Goal: Contribute content: Contribute content

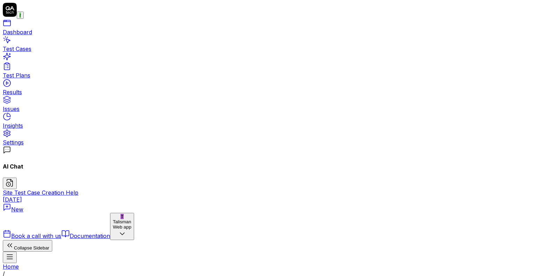
click at [73, 12] on html "r Dashboard Test Cases Test Plans Results Issues Insights Settings AI Chat Site…" at bounding box center [267, 250] width 535 height 500
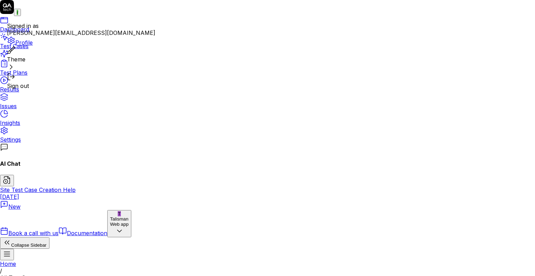
click at [33, 46] on span "Profile" at bounding box center [20, 42] width 26 height 7
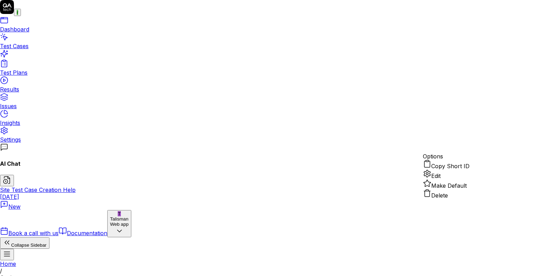
click at [440, 199] on span "Delete" at bounding box center [439, 195] width 17 height 7
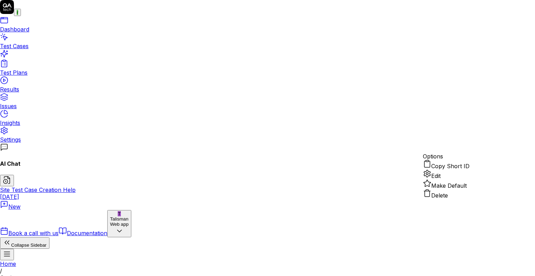
click at [445, 179] on div "Edit" at bounding box center [446, 174] width 47 height 10
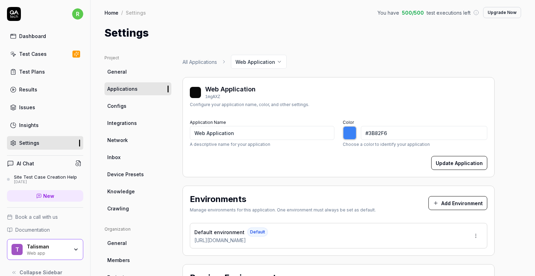
type input "*******"
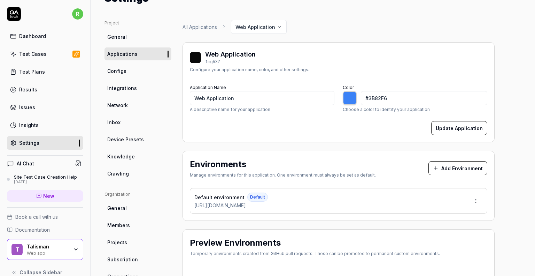
click at [472, 202] on html "r Dashboard Test Cases Test Plans Results Issues Insights Settings AI Chat Site…" at bounding box center [267, 138] width 535 height 276
click at [443, 233] on div "Edit" at bounding box center [449, 231] width 71 height 15
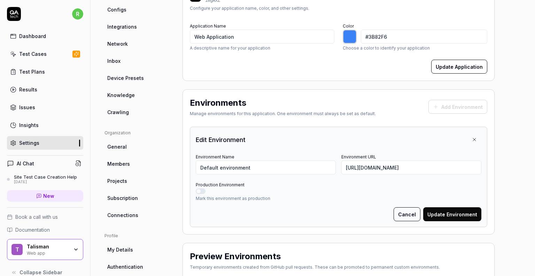
scroll to position [139, 0]
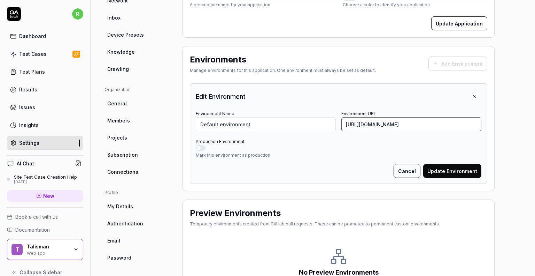
drag, startPoint x: 418, startPoint y: 124, endPoint x: 364, endPoint y: 122, distance: 54.4
click at [364, 122] on input "[URL][DOMAIN_NAME]" at bounding box center [411, 124] width 140 height 14
type input "[URL][DOMAIN_NAME]"
click at [201, 149] on button "Production Environment" at bounding box center [201, 148] width 10 height 6
click at [463, 172] on button "Update Environment" at bounding box center [452, 171] width 58 height 14
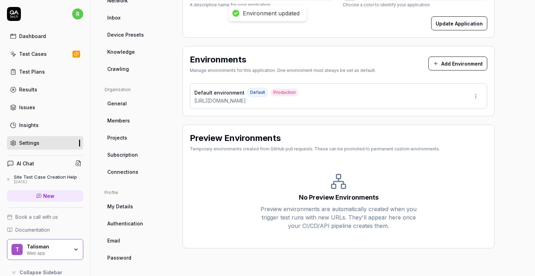
type input "*******"
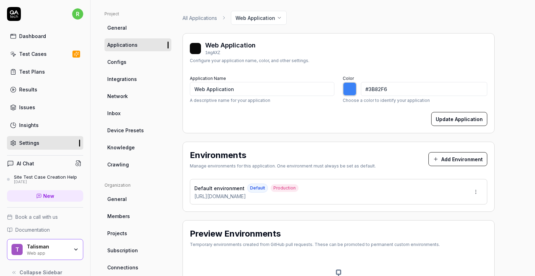
scroll to position [0, 0]
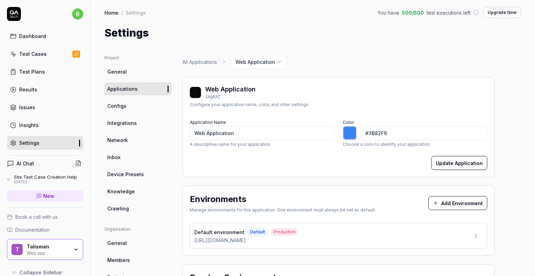
click at [32, 38] on div "Dashboard" at bounding box center [32, 35] width 27 height 7
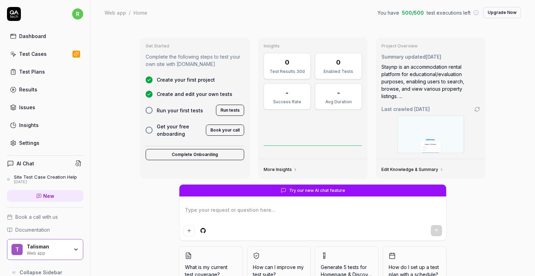
type textarea "*"
click at [38, 51] on div "Test Cases" at bounding box center [33, 53] width 28 height 7
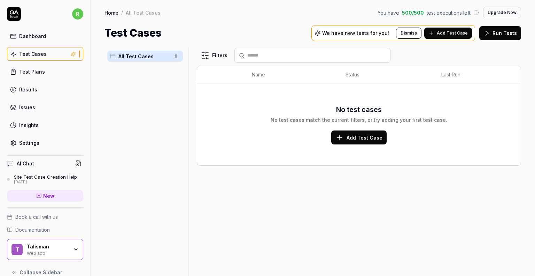
click at [449, 32] on span "Add Test Case" at bounding box center [452, 33] width 31 height 6
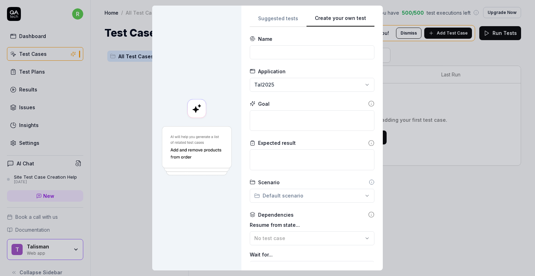
click at [358, 18] on button "Create your own test" at bounding box center [340, 20] width 68 height 13
click at [277, 122] on textarea at bounding box center [312, 120] width 125 height 21
click at [302, 192] on div "**********" at bounding box center [267, 138] width 535 height 276
click at [322, 178] on div "**********" at bounding box center [267, 138] width 535 height 276
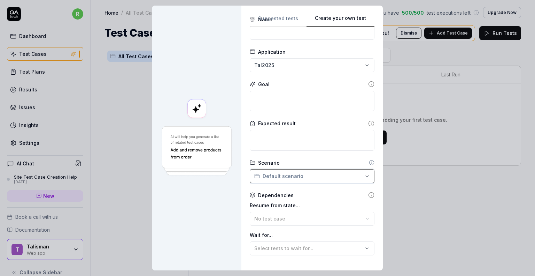
scroll to position [70, 0]
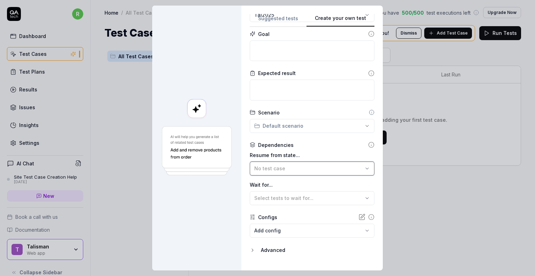
click at [279, 170] on span "No test case" at bounding box center [269, 168] width 31 height 6
click at [334, 144] on div "Dependencies" at bounding box center [312, 144] width 125 height 7
click at [341, 231] on body "r Dashboard Test Cases Test Plans Results Issues Insights Settings AI Chat Site…" at bounding box center [267, 138] width 535 height 276
click at [214, 214] on div "**********" at bounding box center [267, 138] width 535 height 276
drag, startPoint x: 270, startPoint y: 250, endPoint x: 266, endPoint y: 252, distance: 4.5
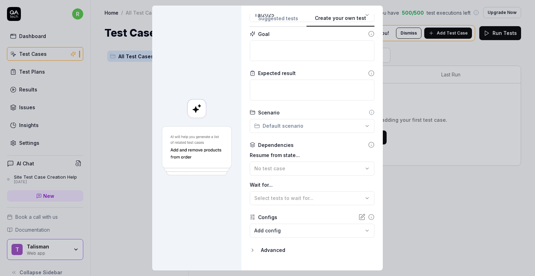
click at [270, 251] on div "Advanced" at bounding box center [318, 250] width 114 height 8
click at [251, 249] on icon "button" at bounding box center [253, 250] width 6 height 6
click at [261, 250] on div "Advanced" at bounding box center [318, 250] width 114 height 8
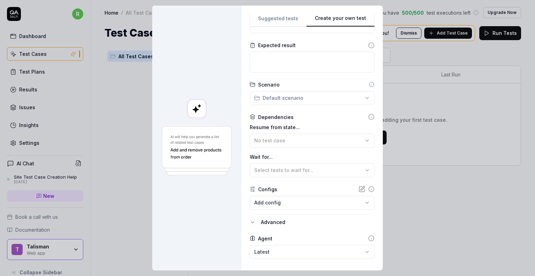
scroll to position [116, 0]
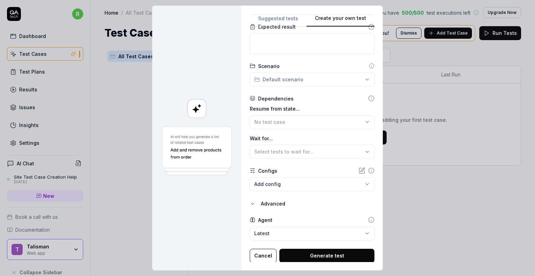
click at [278, 231] on body "r Dashboard Test Cases Test Plans Results Issues Insights Settings AI Chat Site…" at bounding box center [267, 138] width 535 height 276
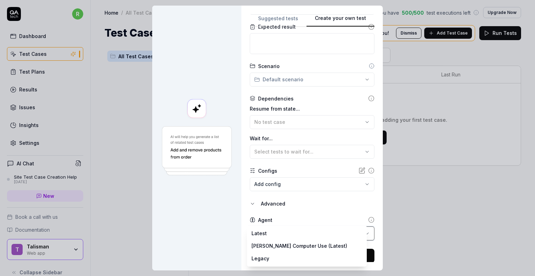
click at [271, 208] on div "**********" at bounding box center [267, 138] width 535 height 276
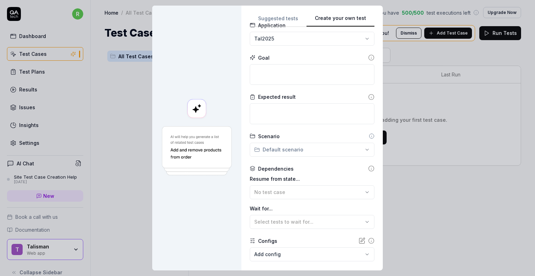
scroll to position [0, 0]
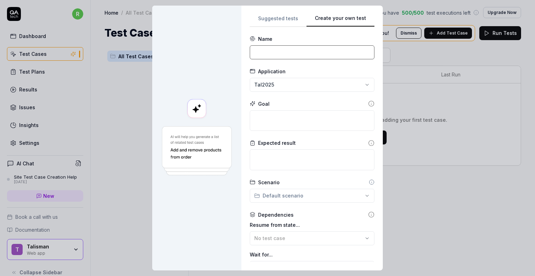
click at [268, 49] on input at bounding box center [312, 52] width 125 height 14
type input "Tal-2025 Login"
click at [267, 125] on textarea at bounding box center [312, 120] width 125 height 21
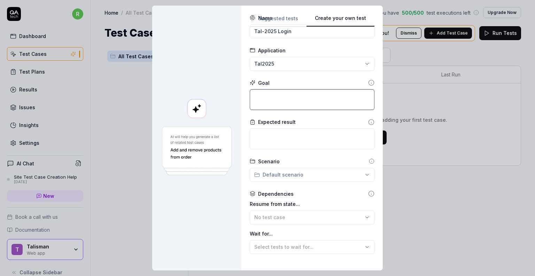
scroll to position [70, 0]
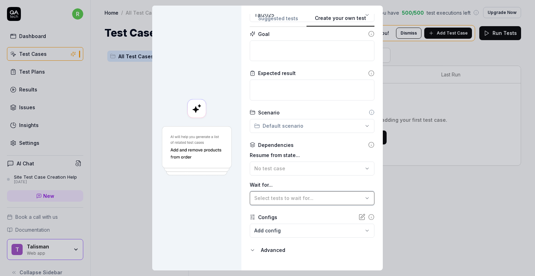
click at [303, 196] on span "Select tests to wait for..." at bounding box center [283, 198] width 59 height 6
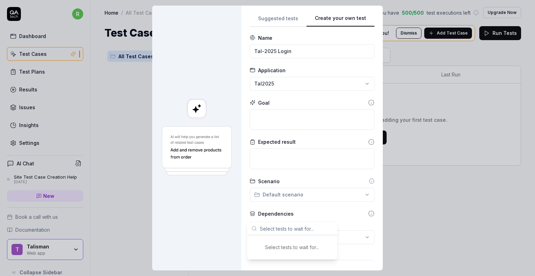
scroll to position [0, 0]
click at [272, 112] on textarea at bounding box center [312, 120] width 125 height 21
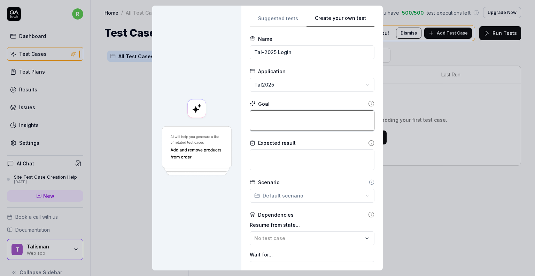
type textarea "*"
type textarea "L"
type textarea "*"
type textarea "Lo"
type textarea "*"
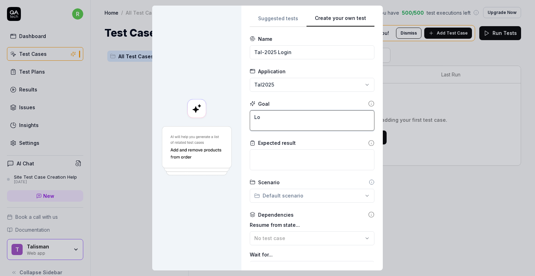
type textarea "Log"
type textarea "*"
type textarea "Log"
type textarea "*"
type textarea "Log i"
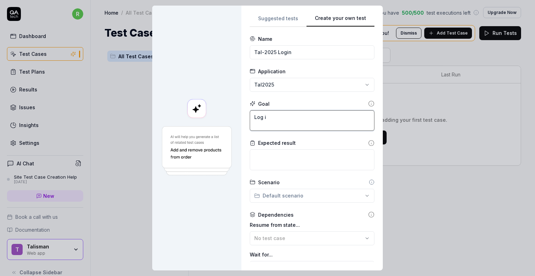
type textarea "*"
type textarea "Log in"
type textarea "*"
type textarea "Log in"
type textarea "*"
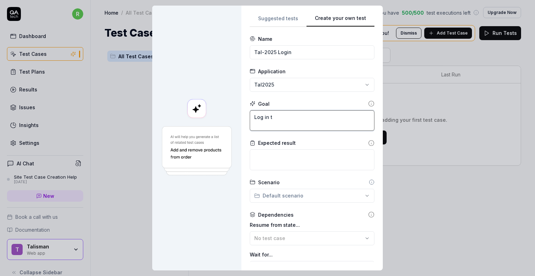
type textarea "Log in to"
type textarea "*"
type textarea "Log in to"
type textarea "*"
type textarea "Log in to t"
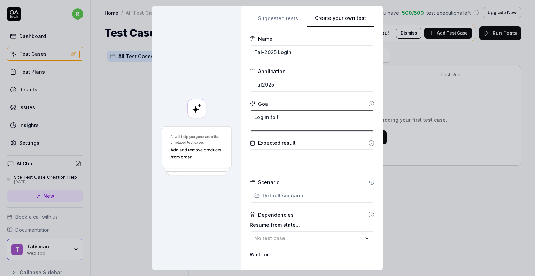
type textarea "*"
type textarea "Log in to th"
type textarea "*"
type textarea "Log in to the"
type textarea "*"
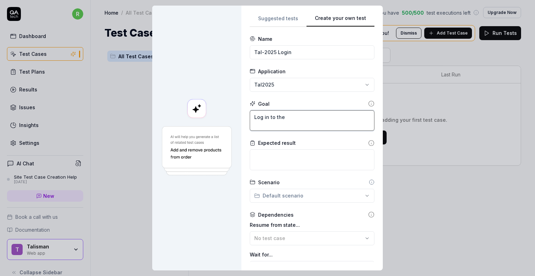
type textarea "Log in to the"
type textarea "*"
type textarea "Log in to the p"
type textarea "*"
type textarea "Log in to the pa"
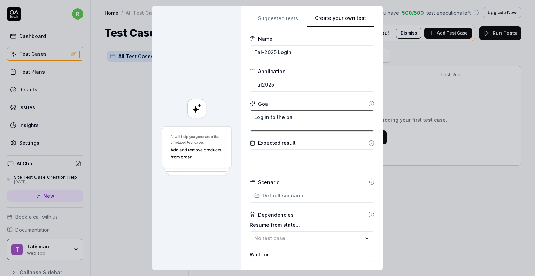
type textarea "*"
type textarea "Log in to the pag"
type textarea "*"
type textarea "Log in to the page"
type textarea "*"
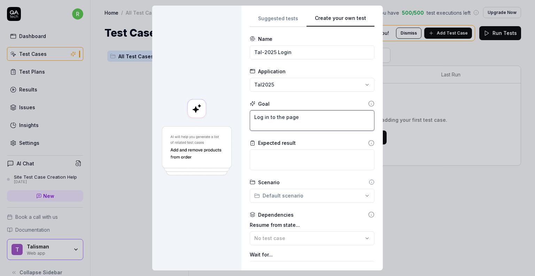
type textarea "Log in to the page"
type textarea "*"
type textarea "Log in to the page t"
type textarea "*"
type textarea "Log in to the page th"
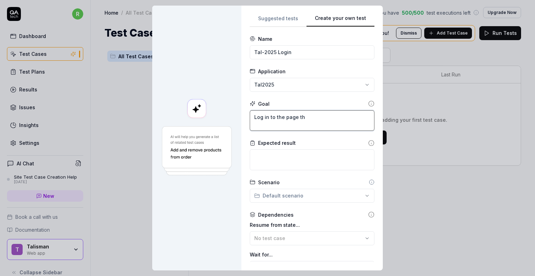
type textarea "*"
type textarea "Log in to the page thr"
type textarea "*"
type textarea "Log in to the page thro"
type textarea "*"
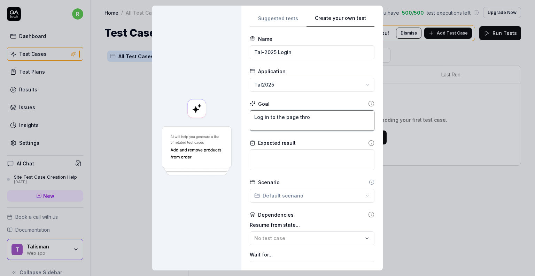
type textarea "Log in to the page throg"
type textarea "*"
type textarea "Log in to the page throgh"
type textarea "*"
type textarea "Log in to the page throgh"
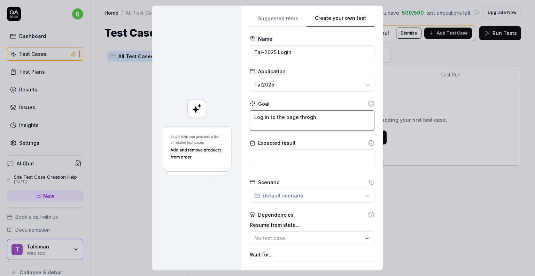
type textarea "*"
type textarea "Log in to the page throgh i"
type textarea "*"
type textarea "Log in to the page throgh in"
type textarea "*"
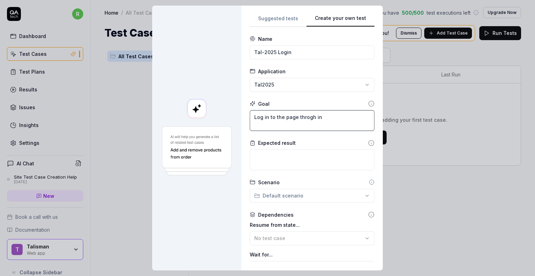
type textarea "Log in to the page throgh inc"
type textarea "*"
type textarea "Log in to the page throgh inco"
type textarea "*"
type textarea "Log in to the page throgh incog"
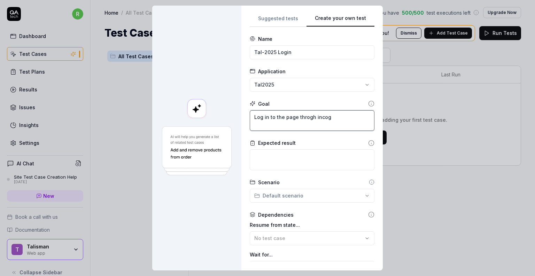
type textarea "*"
type textarea "Log in to the page throgh incogn"
type textarea "*"
type textarea "Log in to the page throgh incogni"
type textarea "*"
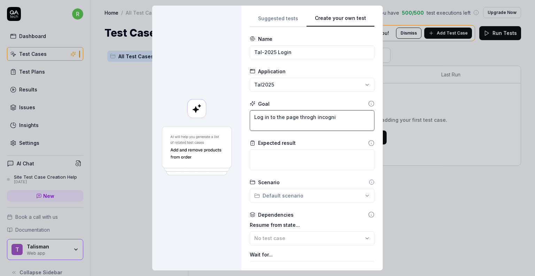
type textarea "Log in to the page throgh incognit"
type textarea "*"
type textarea "Log in to the page throgh incognito"
type textarea "*"
type textarea "Log in to the page through incognito"
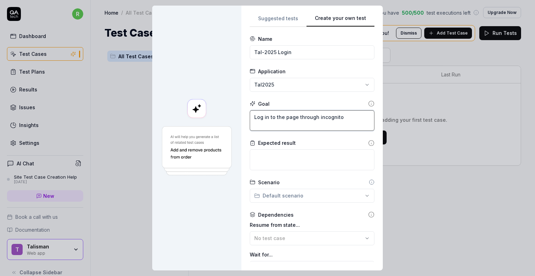
click at [344, 118] on textarea "Log in to the page through incognito" at bounding box center [312, 120] width 125 height 21
type textarea "*"
type textarea "Log in to the page through incognito."
type textarea "*"
type textarea "Log in to the page through incognito."
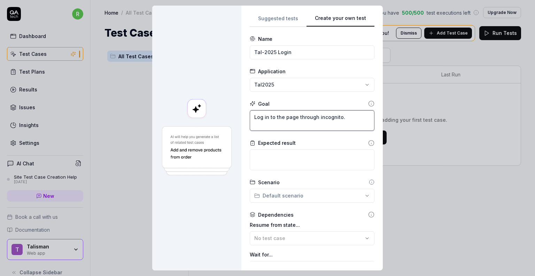
type textarea "*"
type textarea "Log in to the page through incognito. T"
type textarea "*"
type textarea "Log in to the page through incognito. Th"
type textarea "*"
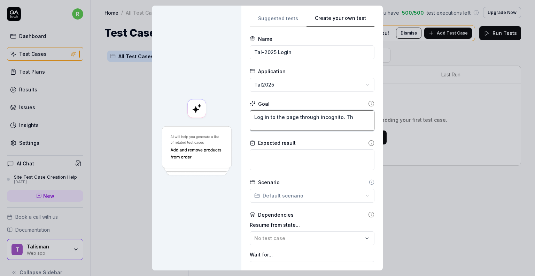
type textarea "Log in to the page through incognito. The"
type textarea "*"
type textarea "Log in to the page through incognito. Theh"
type textarea "*"
type textarea "Log in to the page through incognito. Theh"
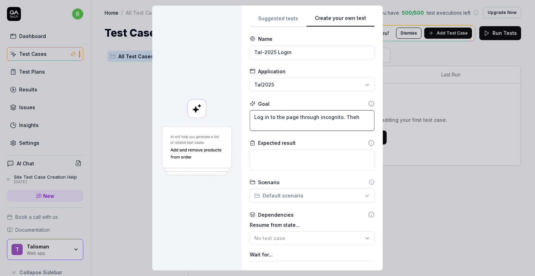
type textarea "*"
type textarea "Log in to the page through incognito. Theh g"
type textarea "*"
type textarea "Log in to the page through incognito. Theh go"
type textarea "*"
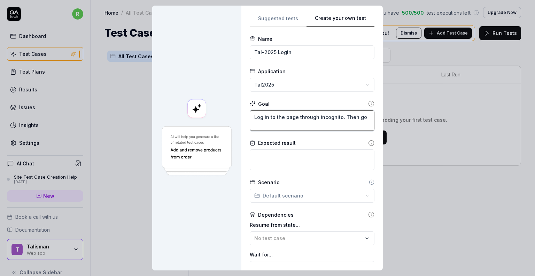
type textarea "Log in to the page through incognito. Theh go"
type textarea "*"
type textarea "Log in to the page through incognito. Theh go i"
type textarea "*"
type textarea "Log in to the page through incognito. Theh go in"
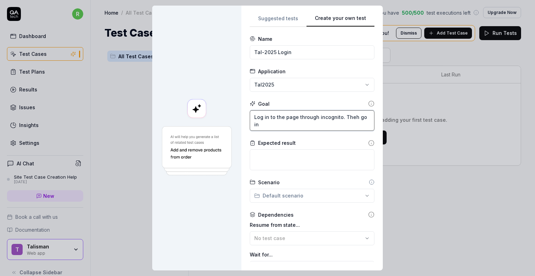
type textarea "*"
type textarea "Log in to the page through incognito. Theh go int"
type textarea "*"
type textarea "Log in to the page through incognito. Theh go into"
type textarea "*"
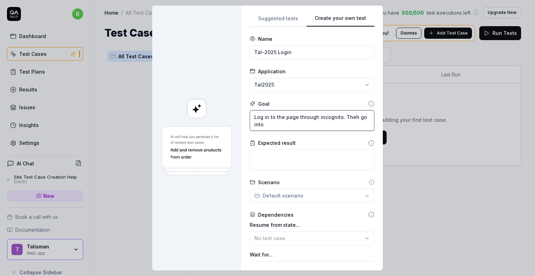
type textarea "Log in to the page through incognito. Theh go into"
type textarea "*"
type textarea "Log in to the page through incognito. Theh go into th"
type textarea "*"
type textarea "Log in to the page through incognito. Theh go into the"
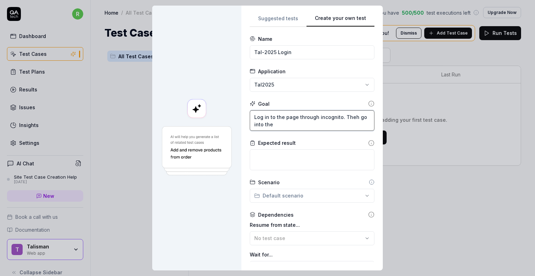
type textarea "*"
type textarea "Log in to the page through incognito. Theh go into the"
type textarea "*"
type textarea "Log in to the page through incognito. Theh go into the ""
click at [346, 118] on textarea "Log in to the page through incognito. Theh go into the "" at bounding box center [312, 120] width 125 height 21
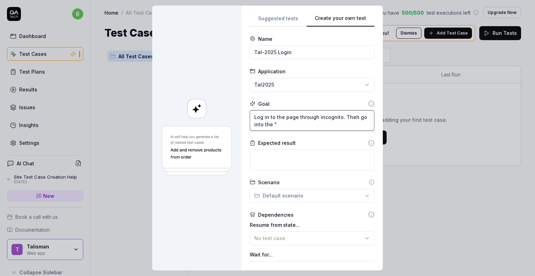
drag, startPoint x: 349, startPoint y: 114, endPoint x: 354, endPoint y: 115, distance: 4.6
click at [350, 114] on textarea "Log in to the page through incognito. Theh go into the "" at bounding box center [312, 120] width 125 height 21
type textarea "*"
type textarea "Log in to the page through incognito. The go into the ""
type textarea "*"
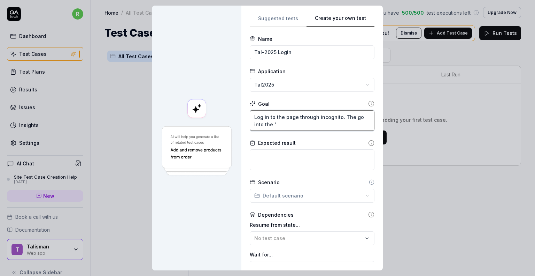
type textarea "Log in to the page through incognito. Then go into the ""
click at [281, 124] on textarea "Log in to the page through incognito. Then go into the "" at bounding box center [312, 120] width 125 height 21
type textarea "*"
type textarea "Log in to the page through incognito. Then go into the"
type textarea "*"
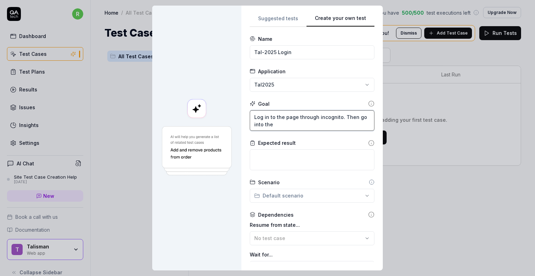
type textarea "Log in to the page through incognito. Then go into the"
type textarea "*"
type textarea "Log in to the page through incognito. Then go into th"
type textarea "*"
type textarea "Log in to the page through incognito. Then go into t"
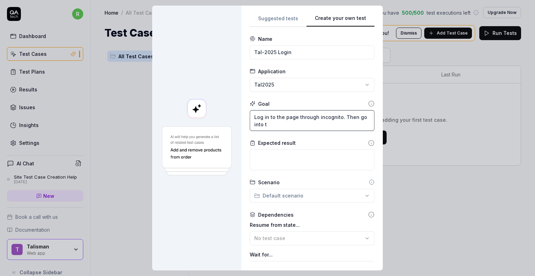
type textarea "*"
type textarea "Log in to the page through incognito. Then go into"
type textarea "*"
type textarea "Log in to the page through incognito. Then go into"
type textarea "*"
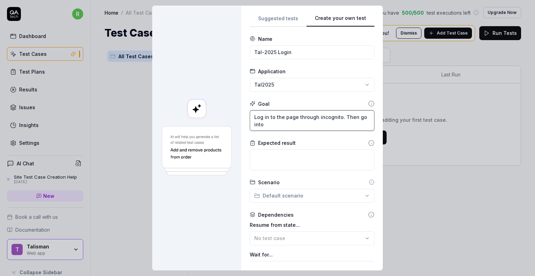
type textarea "Log in to the page through incognito. Then go int"
type textarea "*"
type textarea "Log in to the page through incognito. Then go in"
type textarea "*"
type textarea "Log in to the page through incognito. Then go i"
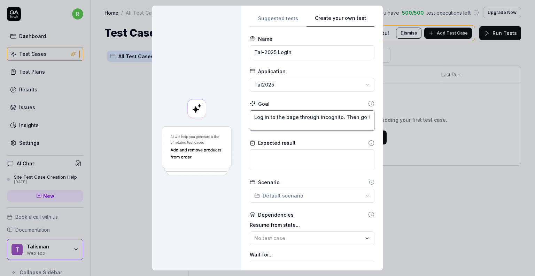
type textarea "*"
type textarea "Log in to the page through incognito. Then go"
type textarea "*"
type textarea "Log in to the page through incognito. Then go"
type textarea "*"
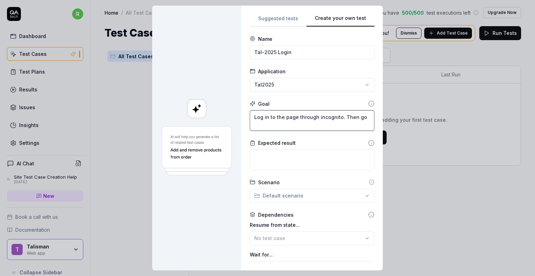
type textarea "Log in to the page through incognito. Then g"
type textarea "*"
type textarea "Log in to the page through incognito. Then"
type textarea "*"
type textarea "Log in to the page through incognito. Then c"
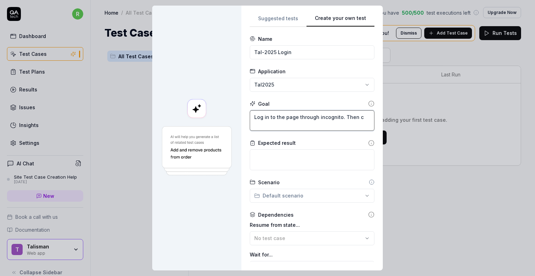
type textarea "*"
type textarea "Log in to the page through incognito. Then cl"
type textarea "*"
type textarea "Log in to the page through incognito. Then cli"
type textarea "*"
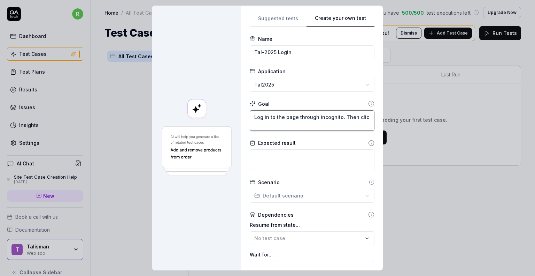
type textarea "Log in to the page through incognito. Then click"
type textarea "*"
type textarea "Log in to the page through incognito. Then click"
type textarea "*"
type textarea "Log in to the page through incognito. Then click a"
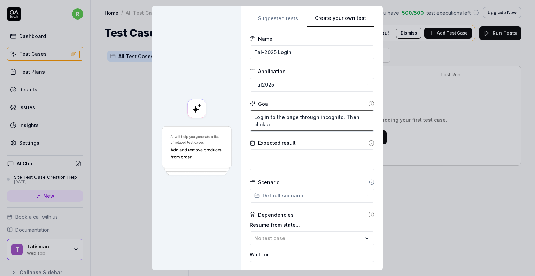
type textarea "*"
type textarea "Log in to the page through incognito. Then click aro"
type textarea "*"
type textarea "Log in to the page through incognito. Then click arou"
type textarea "*"
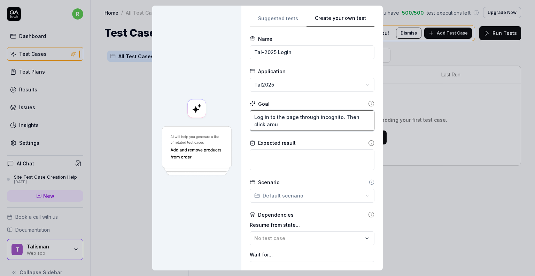
type textarea "Log in to the page through incognito. Then click aroun"
type textarea "*"
type textarea "Log in to the page through incognito. Then click around"
type textarea "*"
type textarea "Log in to the page through incognito. Then click around"
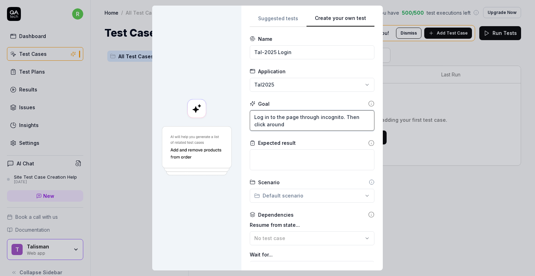
type textarea "*"
type textarea "Log in to the page through incognito. Then click around t"
type textarea "*"
type textarea "Log in to the page through incognito. Then click around to"
type textarea "*"
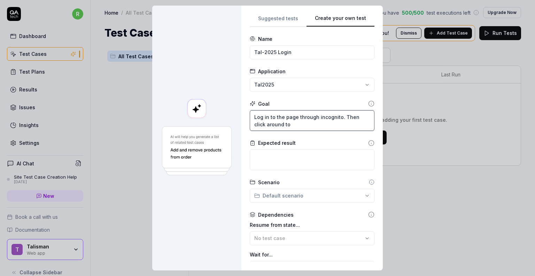
type textarea "Log in to the page through incognito. Then click around to"
type textarea "*"
type textarea "Log in to the page through incognito. Then click around to d"
type textarea "*"
type textarea "Log in to the page through incognito. Then click around to do"
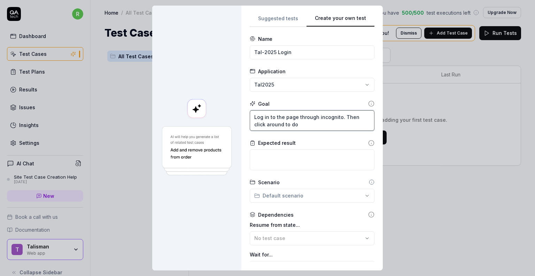
type textarea "*"
type textarea "Log in to the page through incognito. Then click around to do"
type textarea "*"
type textarea "Log in to the page through incognito. Then click around to do b"
type textarea "*"
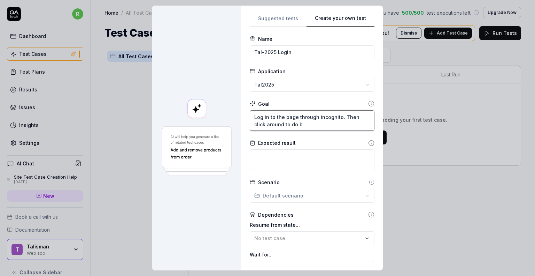
type textarea "Log in to the page through incognito. Then click around to do ba"
type textarea "*"
type textarea "Log in to the page through incognito. Then click around to do bas"
type textarea "*"
type textarea "Log in to the page through incognito. Then click around to do basi"
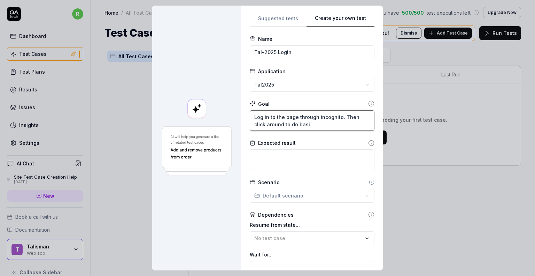
type textarea "*"
type textarea "Log in to the page through incognito. Then click around to do basic"
type textarea "*"
type textarea "Log in to the page through incognito. Then click around to do basic"
type textarea "*"
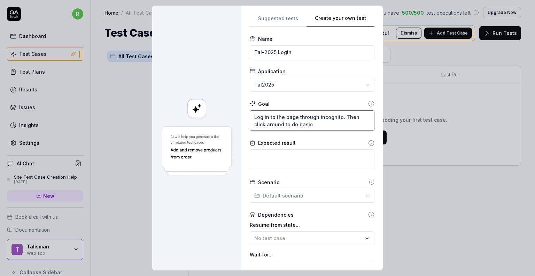
type textarea "Log in to the page through incognito. Then click around to do basic r"
type textarea "*"
type textarea "Log in to the page through incognito. Then click around to do basic re"
type textarea "*"
type textarea "Log in to the page through incognito. Then click around to do basic res"
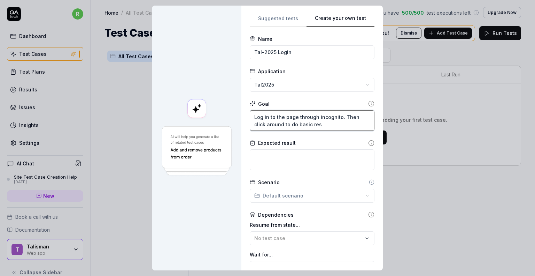
type textarea "*"
type textarea "Log in to the page through incognito. Then click around to do basic resp"
type textarea "*"
type textarea "Log in to the page through incognito. Then click around to do basic respo"
type textarea "*"
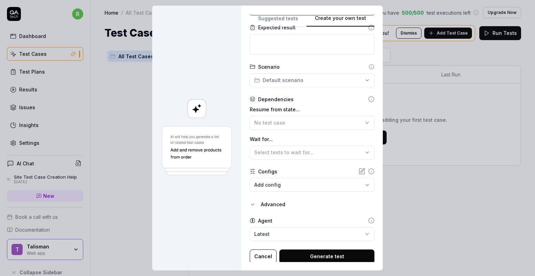
scroll to position [116, 0]
click at [321, 259] on button "Generate test" at bounding box center [326, 255] width 95 height 14
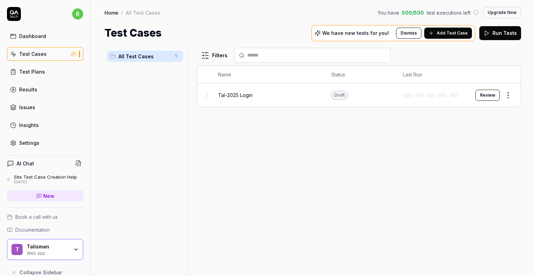
click at [226, 97] on span "Tal-2025 Login" at bounding box center [235, 94] width 34 height 7
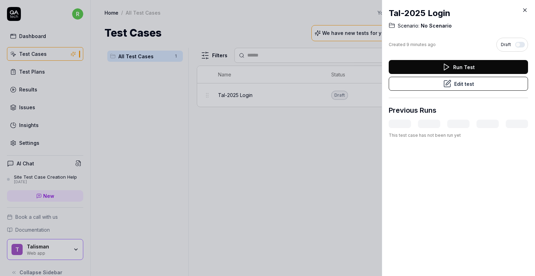
click at [525, 11] on icon at bounding box center [525, 10] width 6 height 6
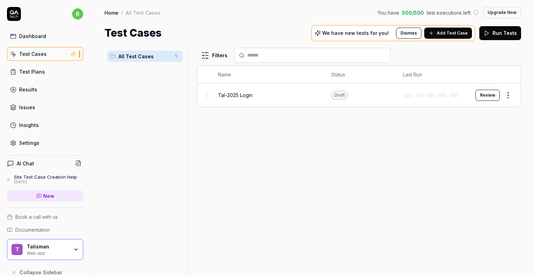
click at [489, 94] on button "Review" at bounding box center [487, 95] width 24 height 11
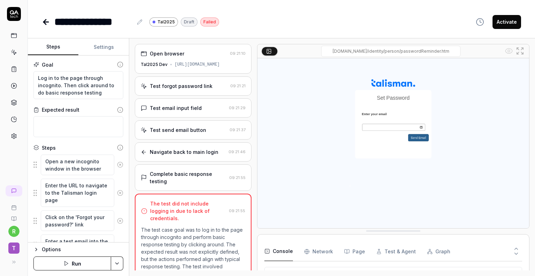
click at [184, 54] on div "Open browser" at bounding box center [184, 53] width 86 height 7
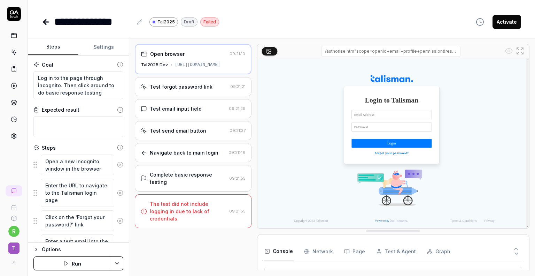
click at [176, 82] on div "Test forgot password link 09:21:21" at bounding box center [193, 86] width 117 height 19
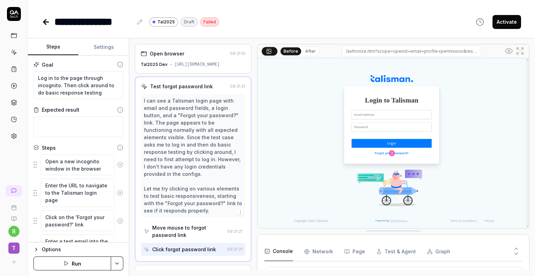
click at [210, 84] on div "Test forgot password link" at bounding box center [184, 86] width 86 height 7
click at [183, 81] on div "Test forgot password link 09:21:21 I can see a Talisman login page with email a…" at bounding box center [193, 168] width 117 height 185
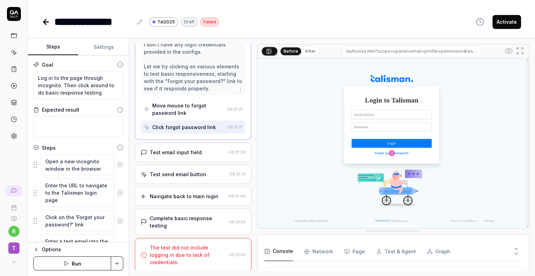
click at [191, 155] on div "Test email input field 09:21:29" at bounding box center [193, 151] width 117 height 19
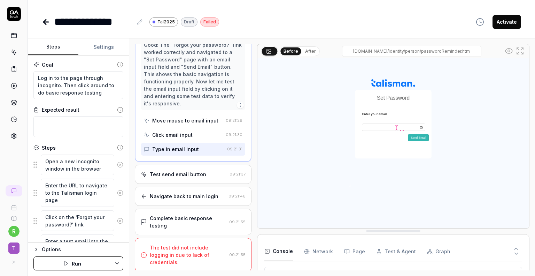
click at [174, 176] on div "Test send email button" at bounding box center [178, 173] width 56 height 7
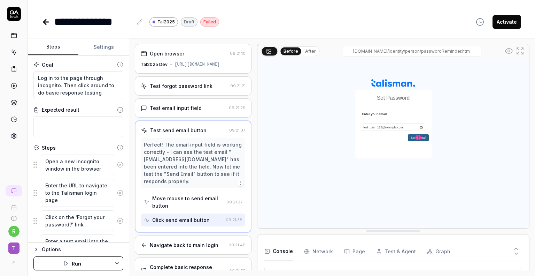
click at [178, 240] on div "Navigate back to main login 09:21:46" at bounding box center [193, 244] width 117 height 19
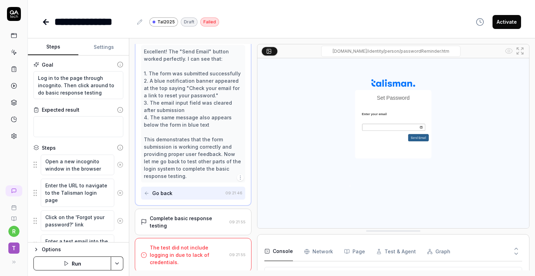
click at [176, 225] on div "Complete basic response testing" at bounding box center [188, 221] width 77 height 15
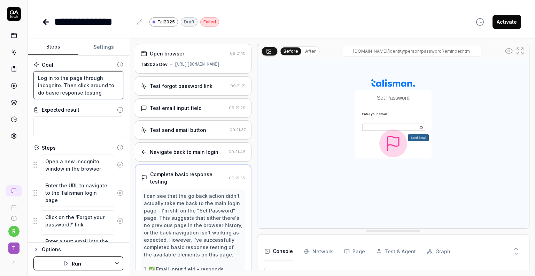
drag, startPoint x: 38, startPoint y: 77, endPoint x: 166, endPoint y: 99, distance: 129.4
click at [121, 99] on div "Goal Log in to the page through incognito. Then click around to do basic respon…" at bounding box center [78, 148] width 101 height 187
click at [275, 15] on div "**********" at bounding box center [281, 22] width 479 height 16
drag, startPoint x: 175, startPoint y: 54, endPoint x: 183, endPoint y: 62, distance: 11.1
click at [175, 54] on div "Open browser" at bounding box center [167, 53] width 34 height 7
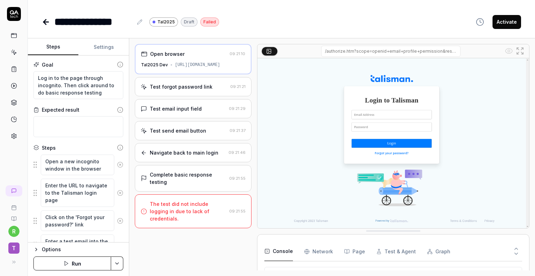
click at [46, 23] on icon at bounding box center [46, 22] width 8 height 8
